Goal: Information Seeking & Learning: Learn about a topic

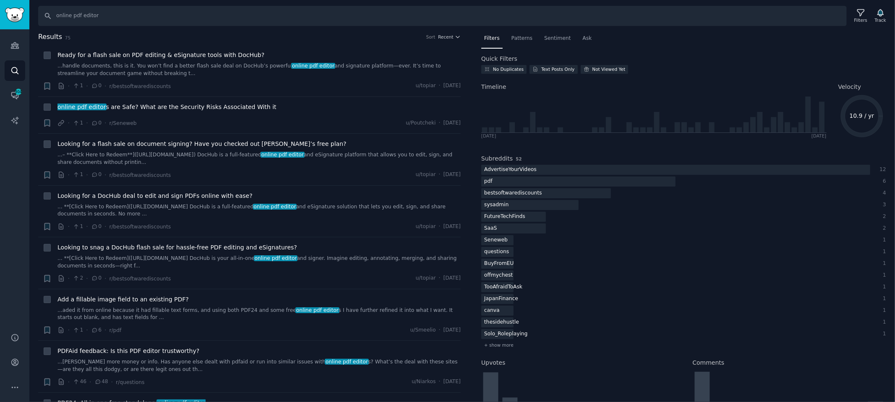
scroll to position [13, 0]
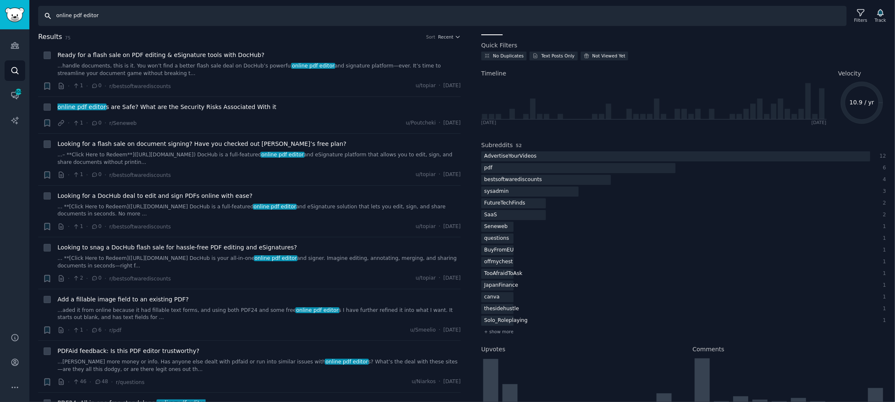
click at [90, 15] on input "online pdf editor" at bounding box center [442, 16] width 808 height 20
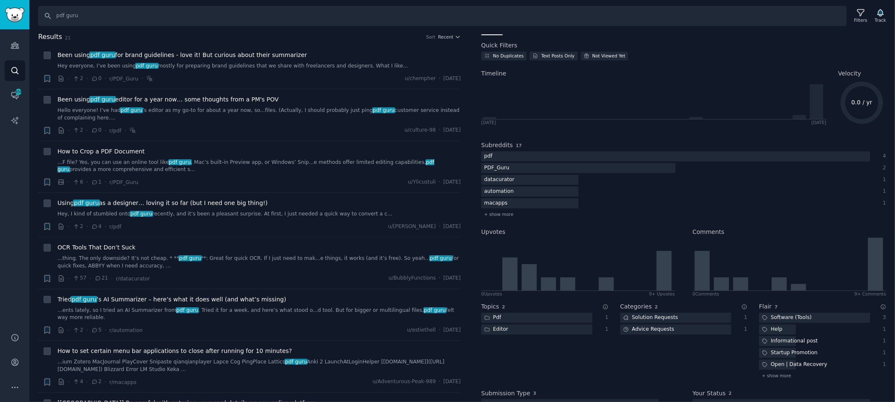
click at [68, 37] on span "21" at bounding box center [67, 37] width 5 height 5
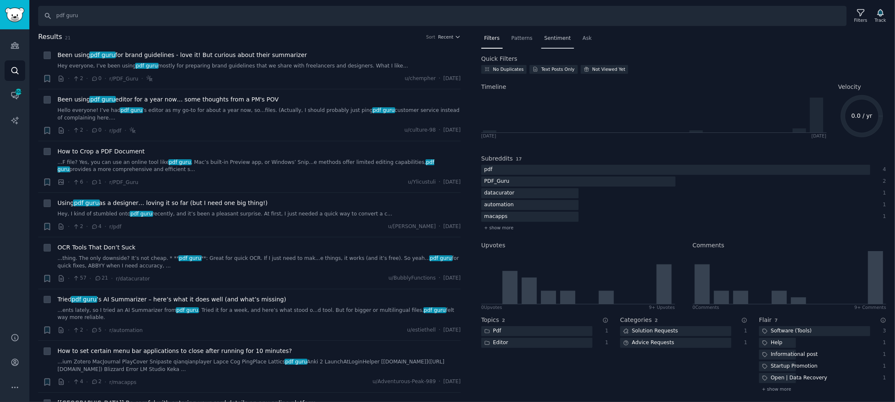
click at [556, 37] on span "Sentiment" at bounding box center [557, 39] width 26 height 8
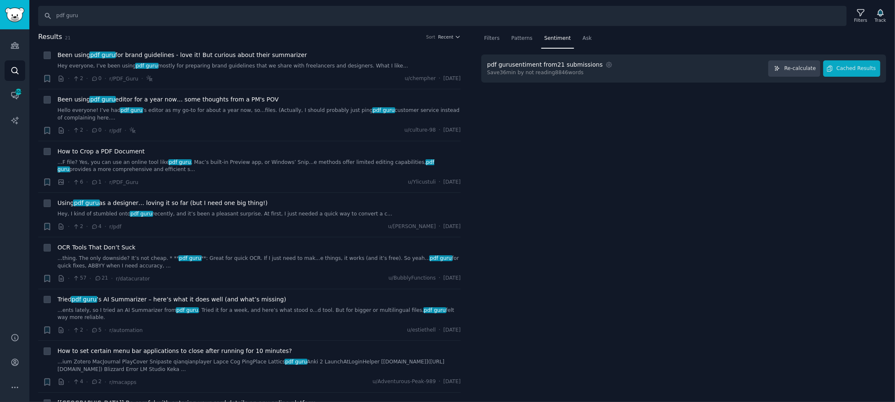
click at [573, 66] on div "pdf guru sentiment from 21 submissions" at bounding box center [544, 64] width 115 height 9
click at [843, 66] on span "Cached Results" at bounding box center [855, 69] width 39 height 8
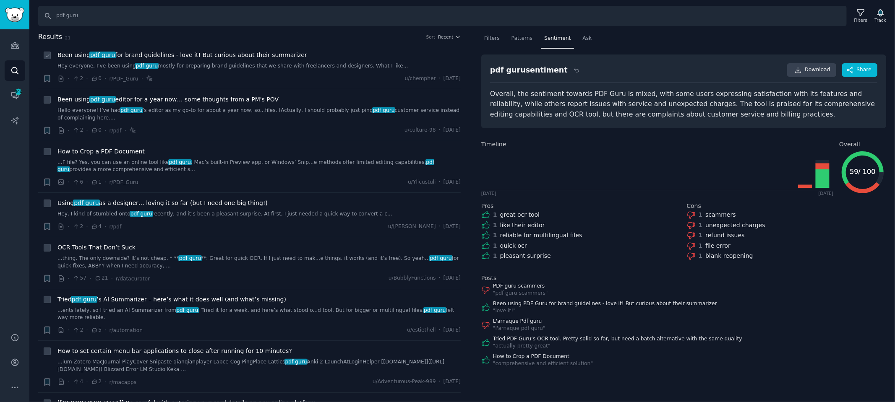
scroll to position [3, 0]
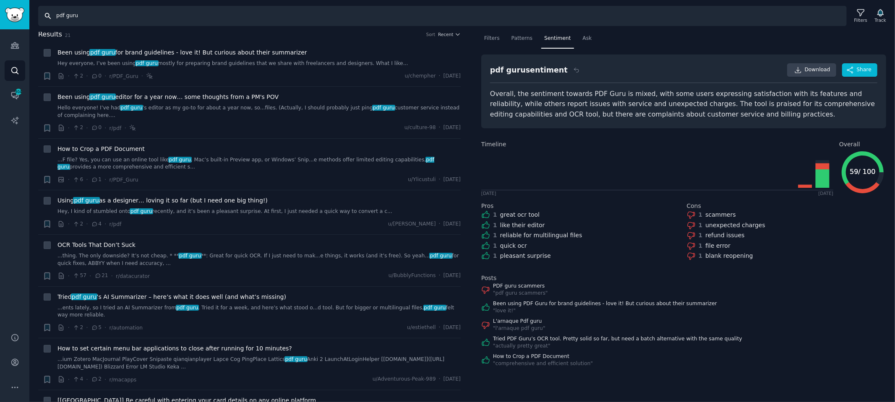
click at [67, 16] on input "pdf guru" at bounding box center [442, 16] width 808 height 20
click at [92, 13] on input "pdf guru" at bounding box center [442, 16] width 808 height 20
type input "malwarebytes"
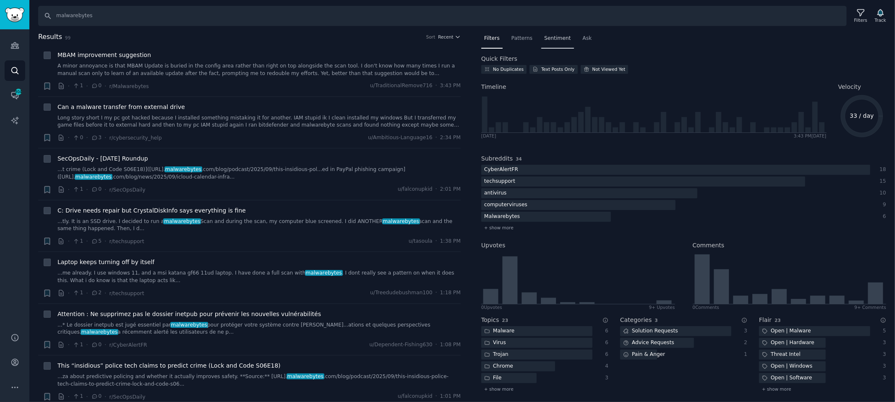
click at [568, 39] on span "Sentiment" at bounding box center [557, 39] width 26 height 8
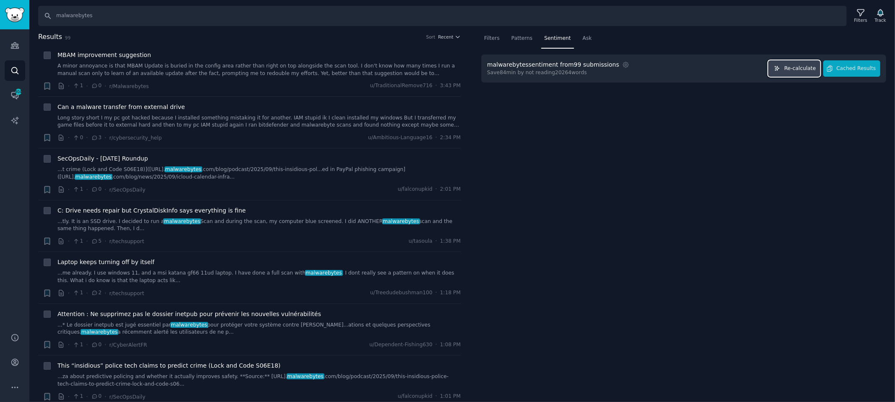
click at [805, 69] on span "Re-calculate" at bounding box center [799, 69] width 31 height 8
